Goal: Complete application form: Complete application form

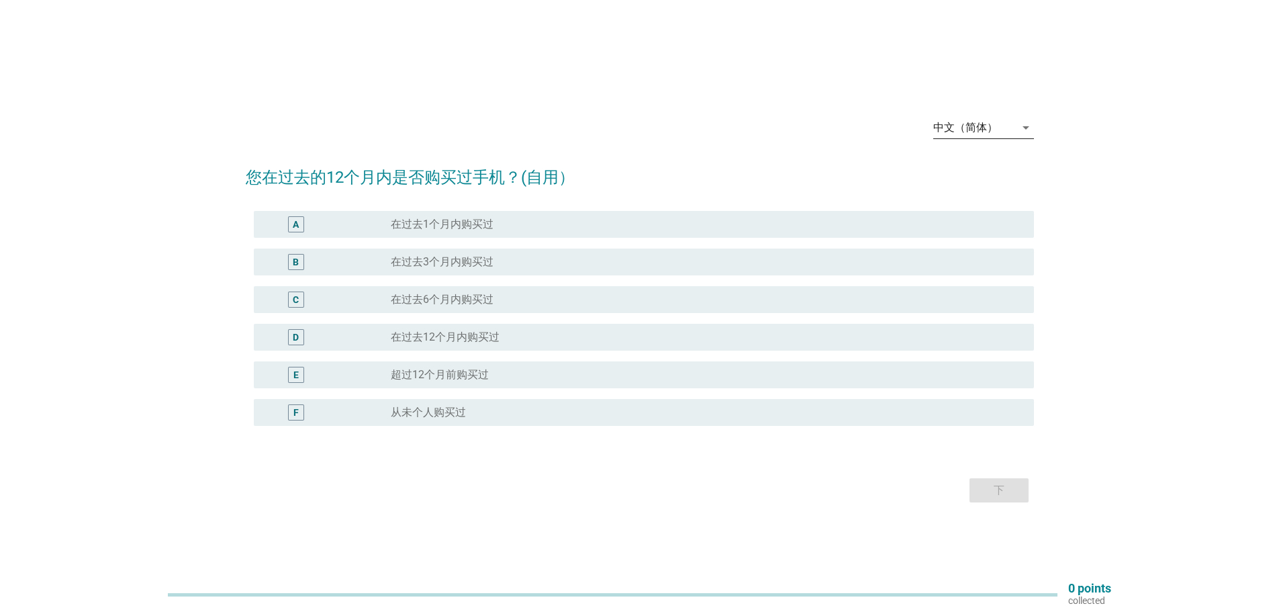
click at [1020, 127] on icon "arrow_drop_down" at bounding box center [1026, 128] width 16 height 16
click at [1009, 174] on div "Bahasa Melayu" at bounding box center [983, 171] width 79 height 16
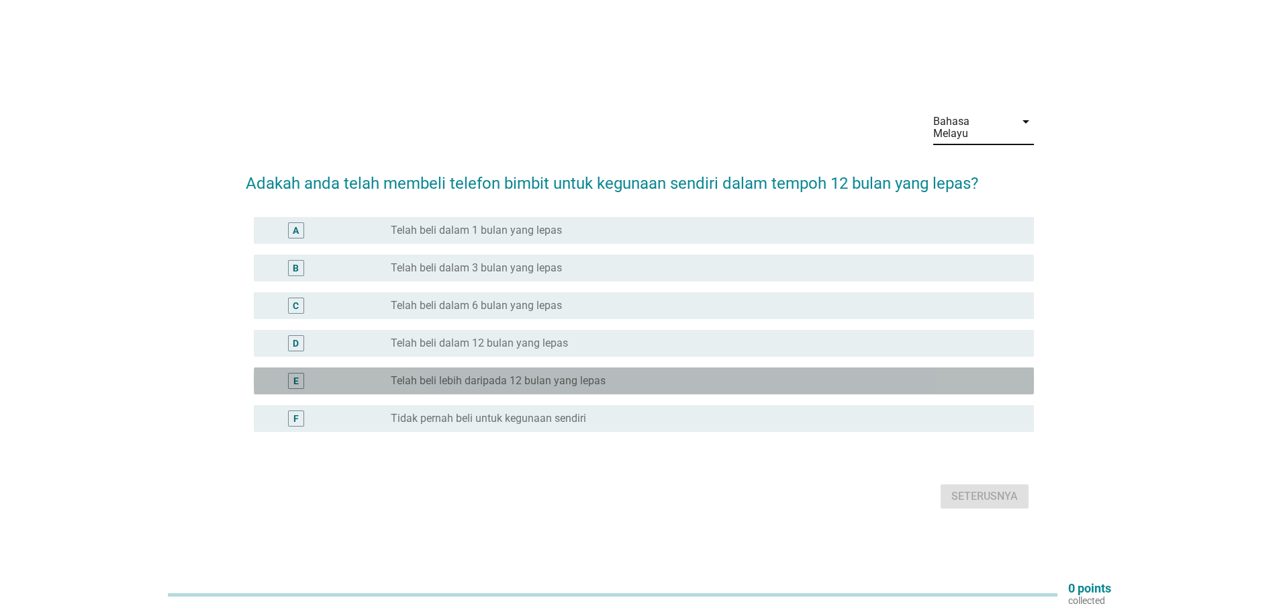
click at [609, 375] on div "radio_button_unchecked Telah beli lebih daripada 12 bulan yang lepas" at bounding box center [702, 380] width 622 height 13
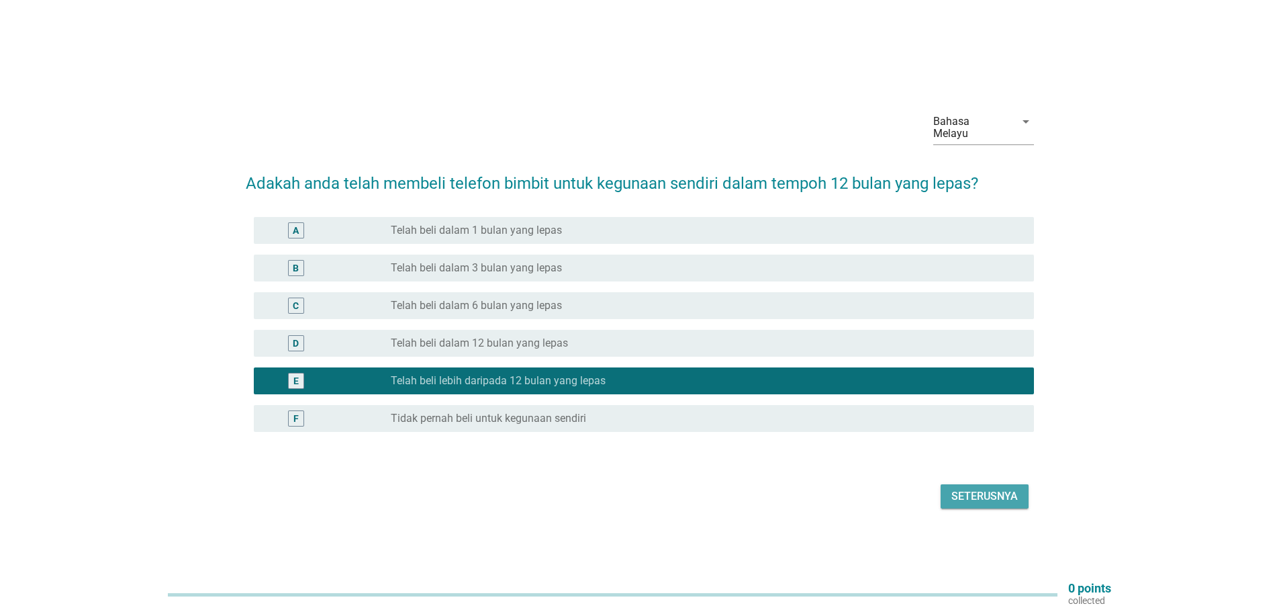
click at [972, 488] on div "Seterusnya" at bounding box center [985, 496] width 66 height 16
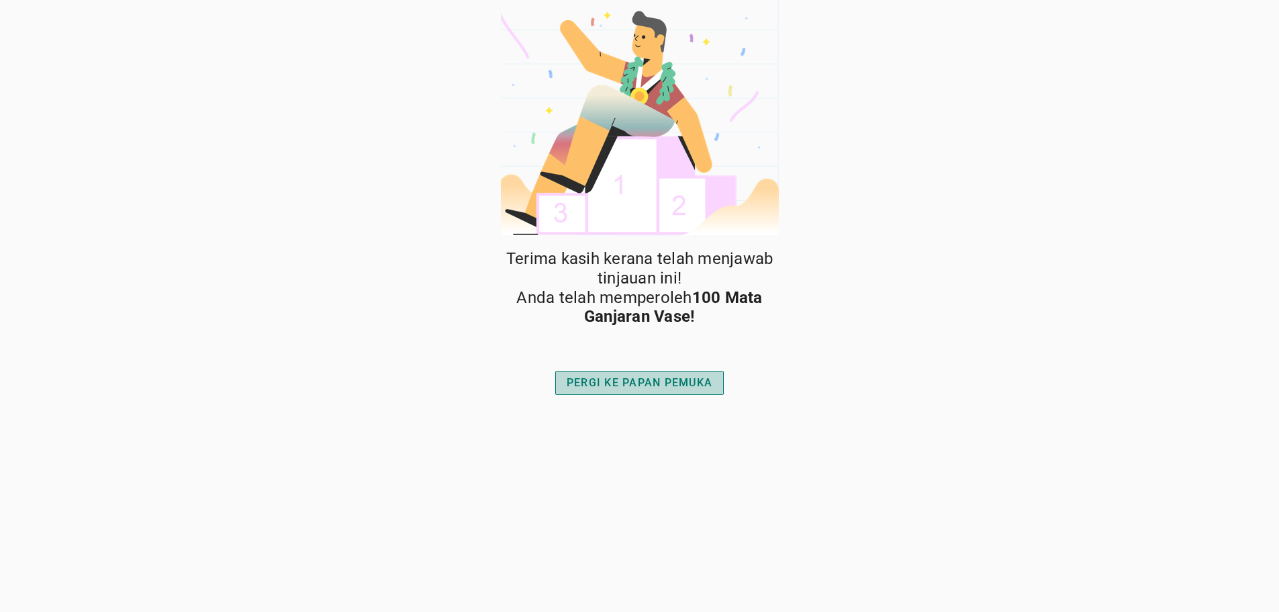
click at [660, 388] on div "PERGI KE PAPAN PEMUKA" at bounding box center [640, 383] width 146 height 16
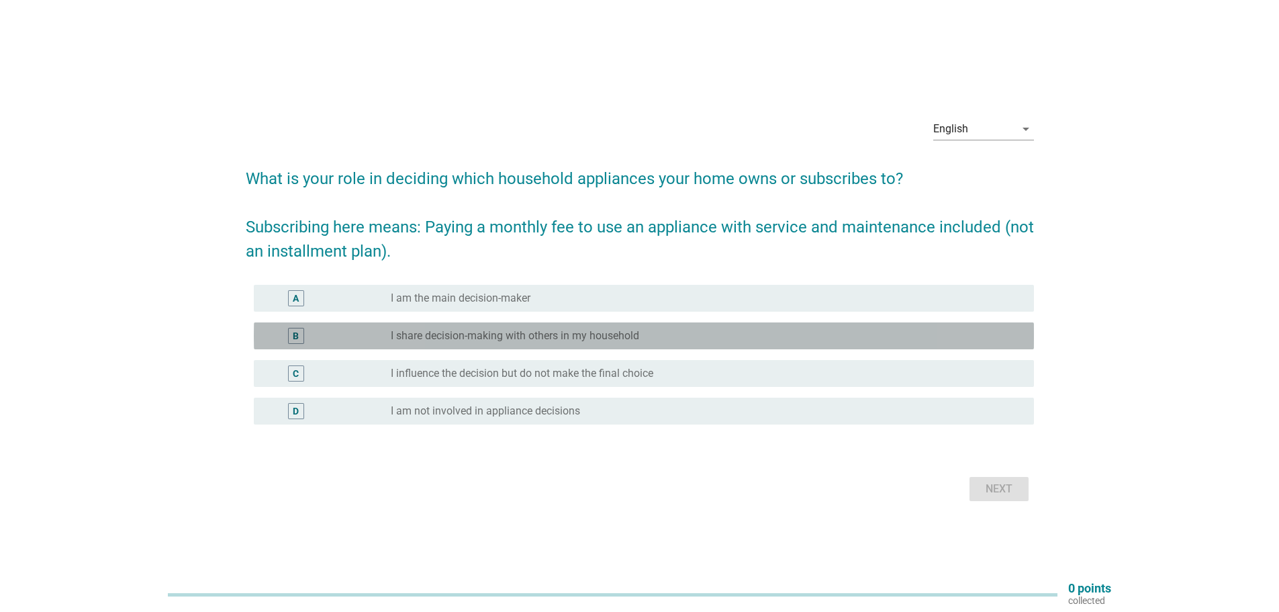
click at [632, 334] on label "I share decision-making with others in my household" at bounding box center [515, 335] width 248 height 13
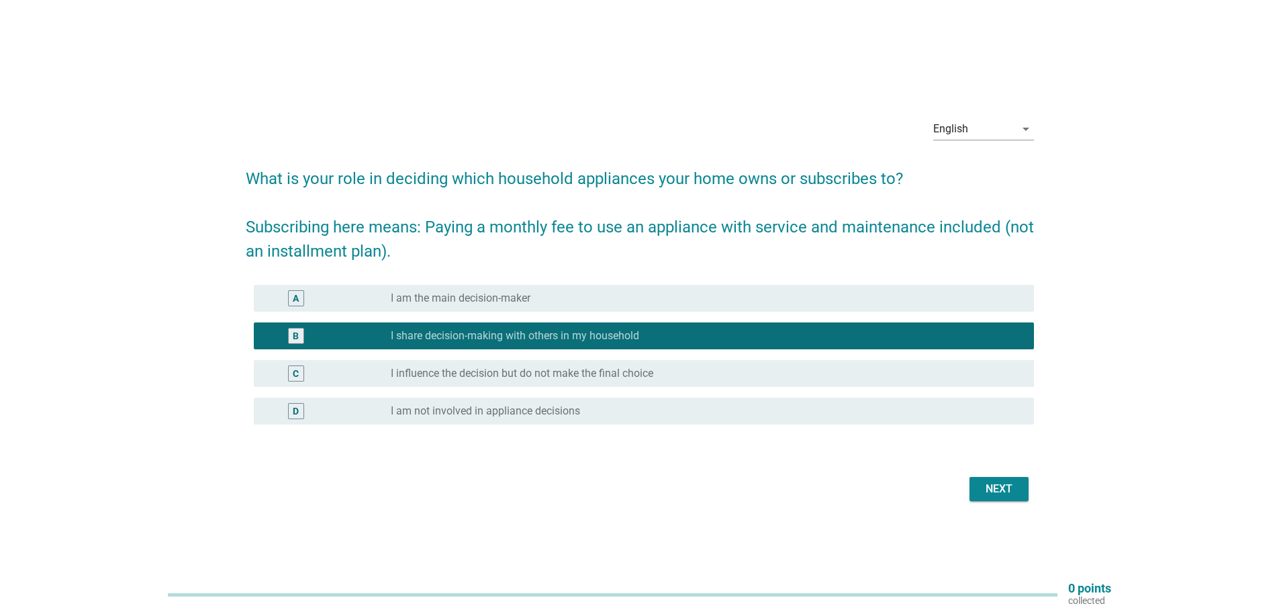
click at [1001, 492] on div "Next" at bounding box center [999, 489] width 38 height 16
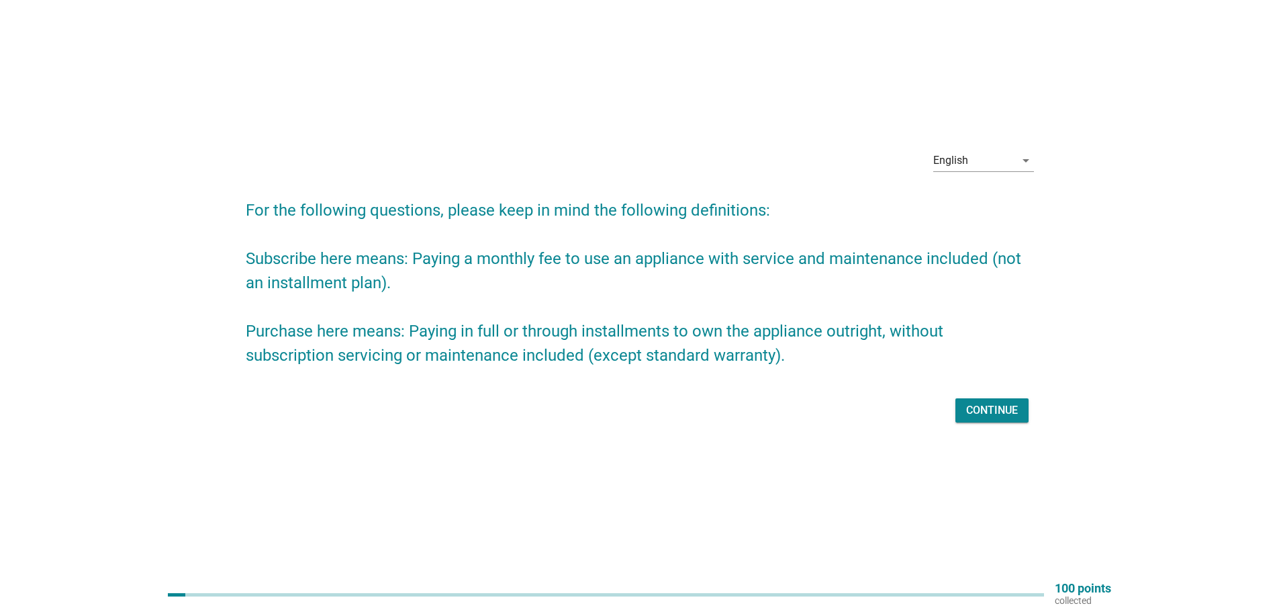
scroll to position [35, 0]
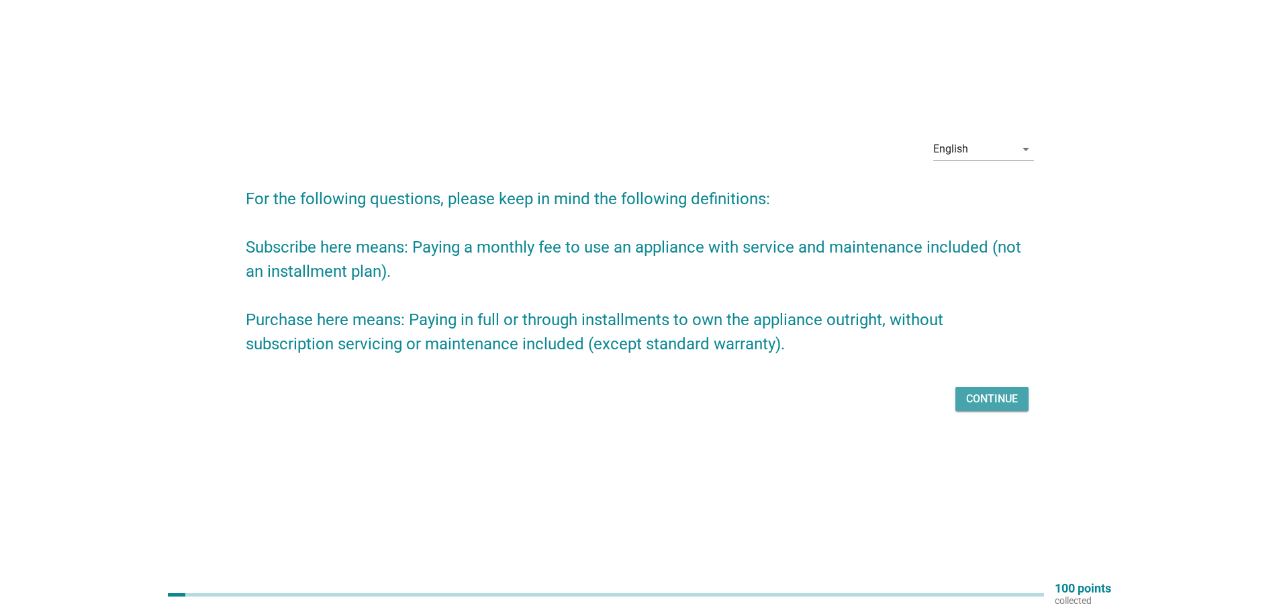
click at [999, 404] on div "Continue" at bounding box center [992, 399] width 52 height 16
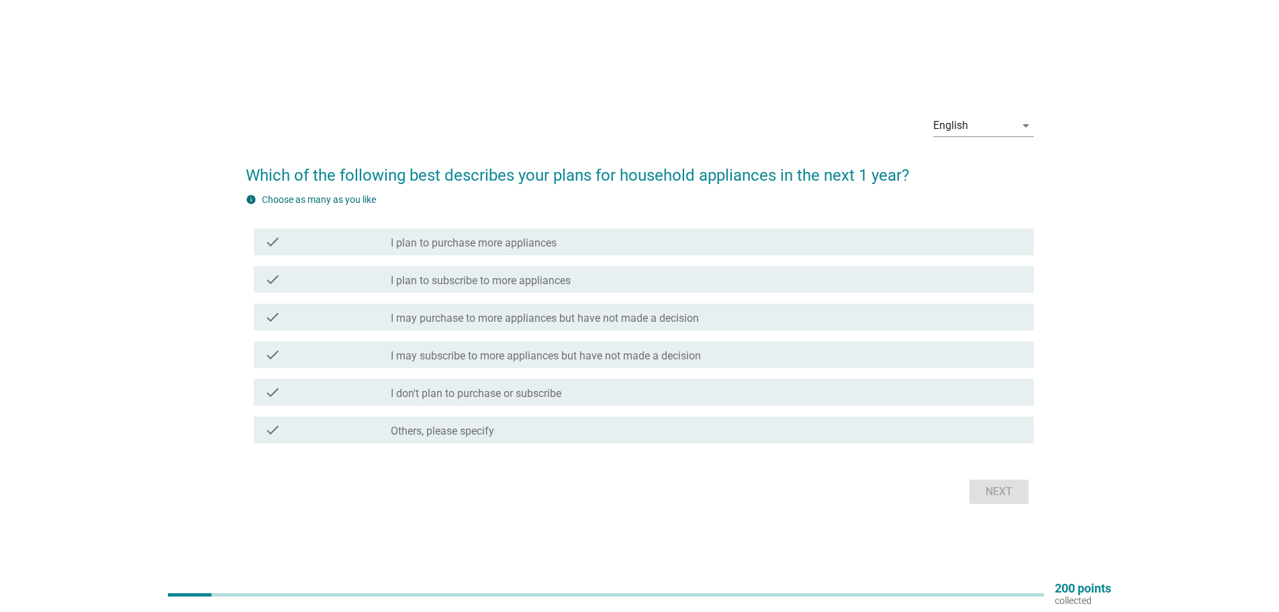
click at [612, 310] on div "check_box_outline_blank I may purchase to more appliances but have not made a d…" at bounding box center [707, 317] width 633 height 16
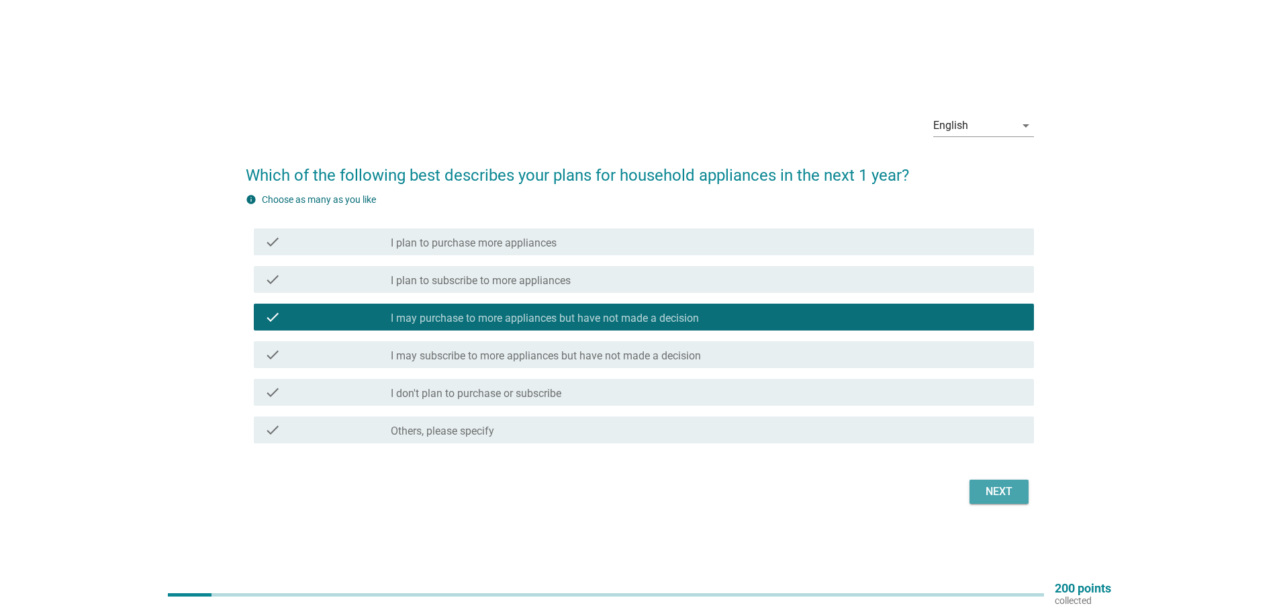
click at [997, 486] on div "Next" at bounding box center [999, 492] width 38 height 16
